Goal: Task Accomplishment & Management: Use online tool/utility

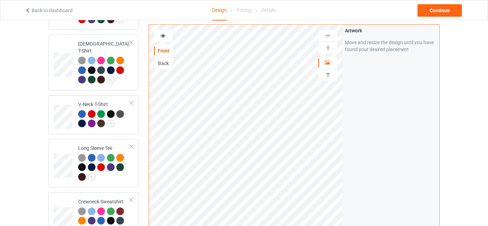
scroll to position [308, 0]
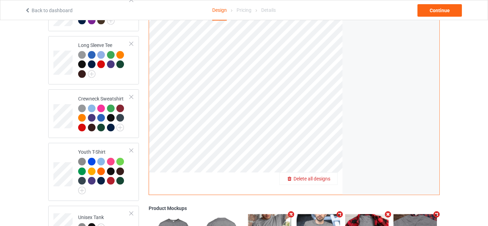
click at [329, 176] on span "Delete all designs" at bounding box center [312, 179] width 37 height 6
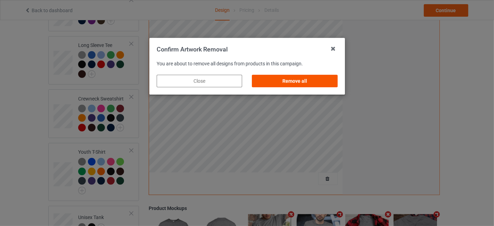
click at [290, 76] on div "Remove all" at bounding box center [294, 81] width 85 height 13
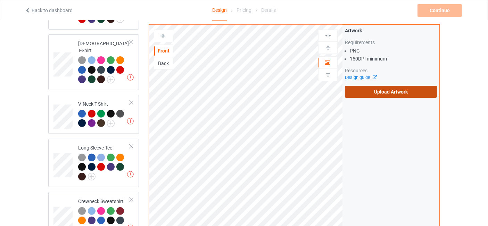
scroll to position [206, 0]
click at [372, 94] on label "Upload Artwork" at bounding box center [391, 92] width 92 height 12
click at [0, 0] on input "Upload Artwork" at bounding box center [0, 0] width 0 height 0
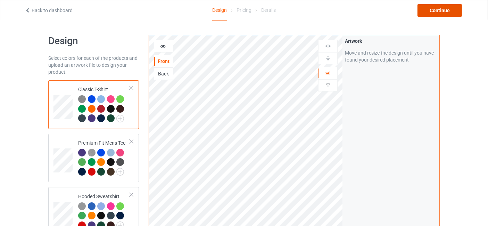
click at [445, 9] on div "Continue" at bounding box center [440, 10] width 44 height 13
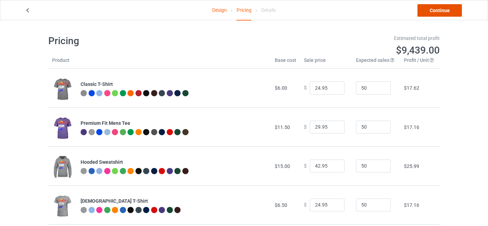
click at [440, 9] on link "Continue" at bounding box center [440, 10] width 44 height 13
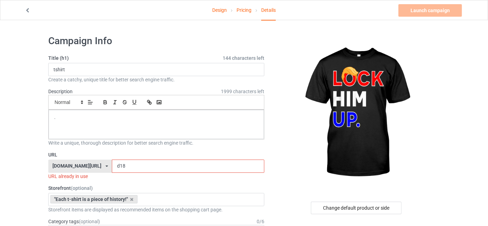
click at [129, 166] on input "d18" at bounding box center [188, 165] width 152 height 13
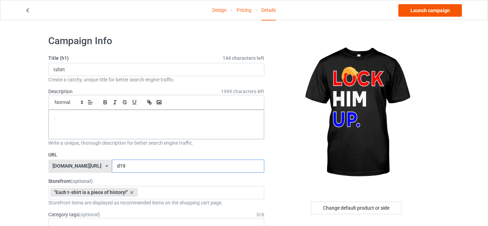
type input "d19"
click at [425, 11] on link "Launch campaign" at bounding box center [430, 10] width 64 height 13
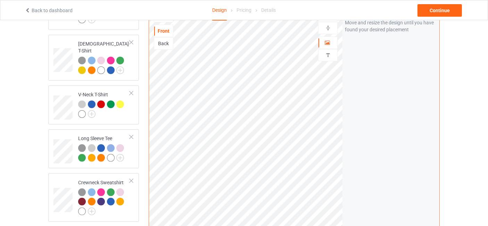
scroll to position [308, 0]
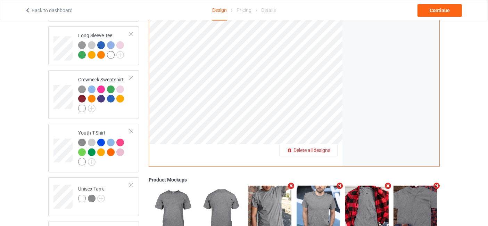
click at [320, 147] on span "Delete all designs" at bounding box center [312, 150] width 37 height 6
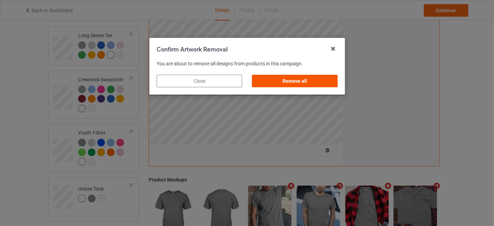
click at [303, 82] on div "Remove all" at bounding box center [294, 81] width 85 height 13
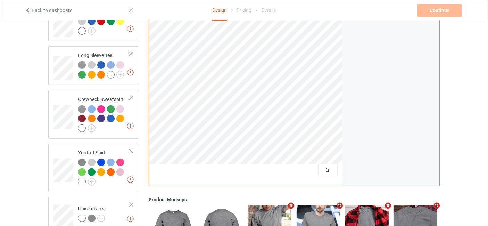
scroll to position [206, 0]
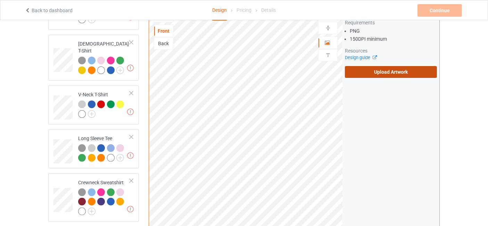
click at [406, 66] on label "Upload Artwork" at bounding box center [391, 72] width 92 height 12
click at [0, 0] on input "Upload Artwork" at bounding box center [0, 0] width 0 height 0
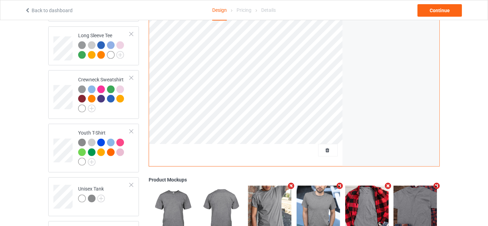
scroll to position [103, 0]
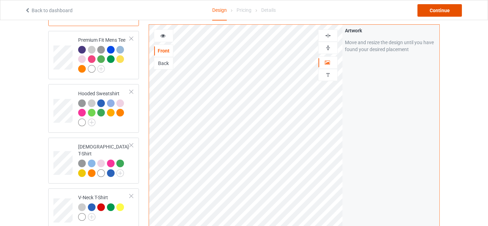
click at [443, 10] on div "Continue" at bounding box center [440, 10] width 44 height 13
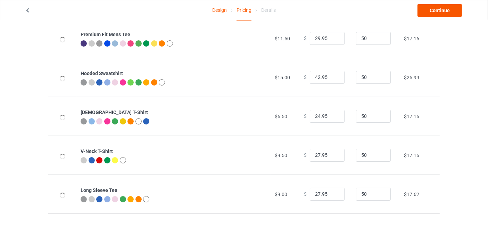
scroll to position [40, 0]
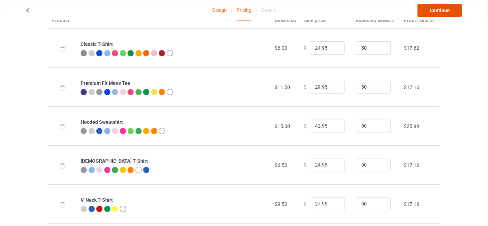
click at [446, 11] on link "Continue" at bounding box center [440, 10] width 44 height 13
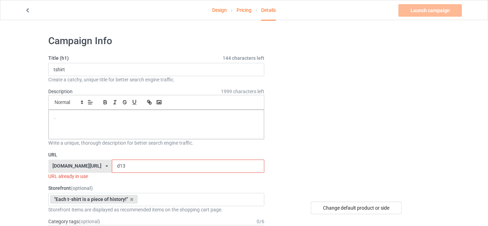
click at [133, 166] on input "d13" at bounding box center [188, 165] width 152 height 13
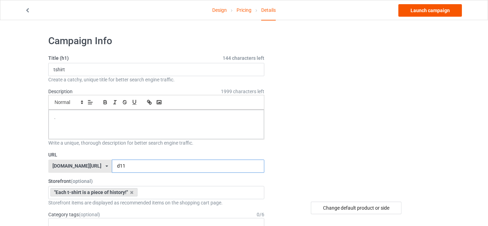
type input "d11"
click at [421, 14] on link "Launch campaign" at bounding box center [430, 10] width 64 height 13
